Goal: Navigation & Orientation: Go to known website

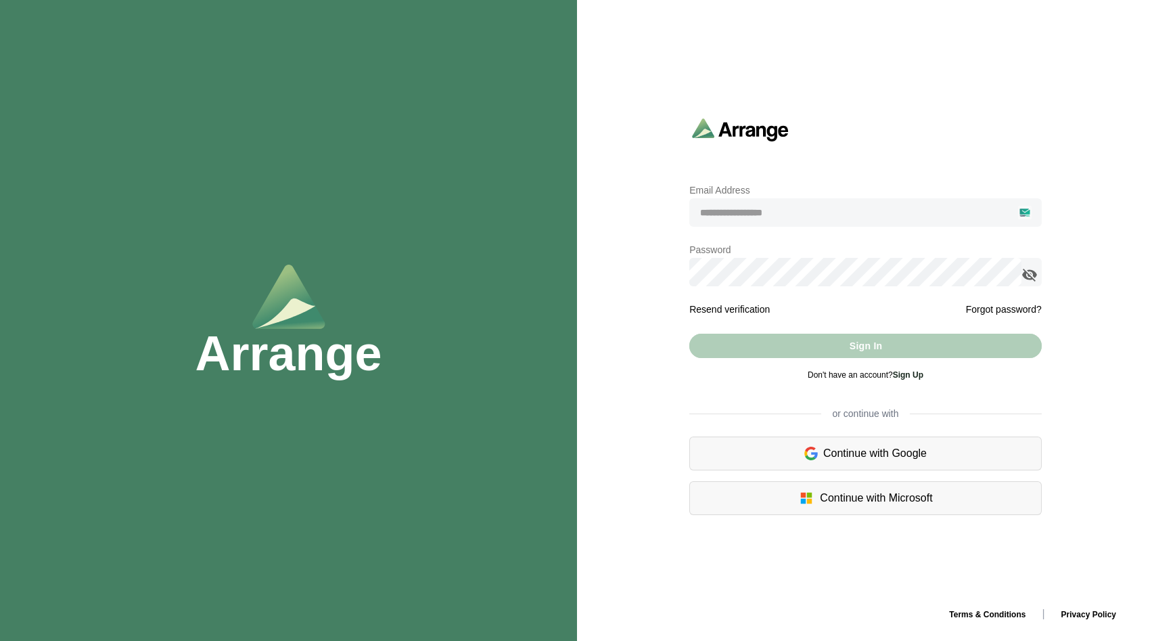
click at [851, 441] on div "Continue with Google" at bounding box center [865, 453] width 352 height 34
